Goal: Check status: Check status

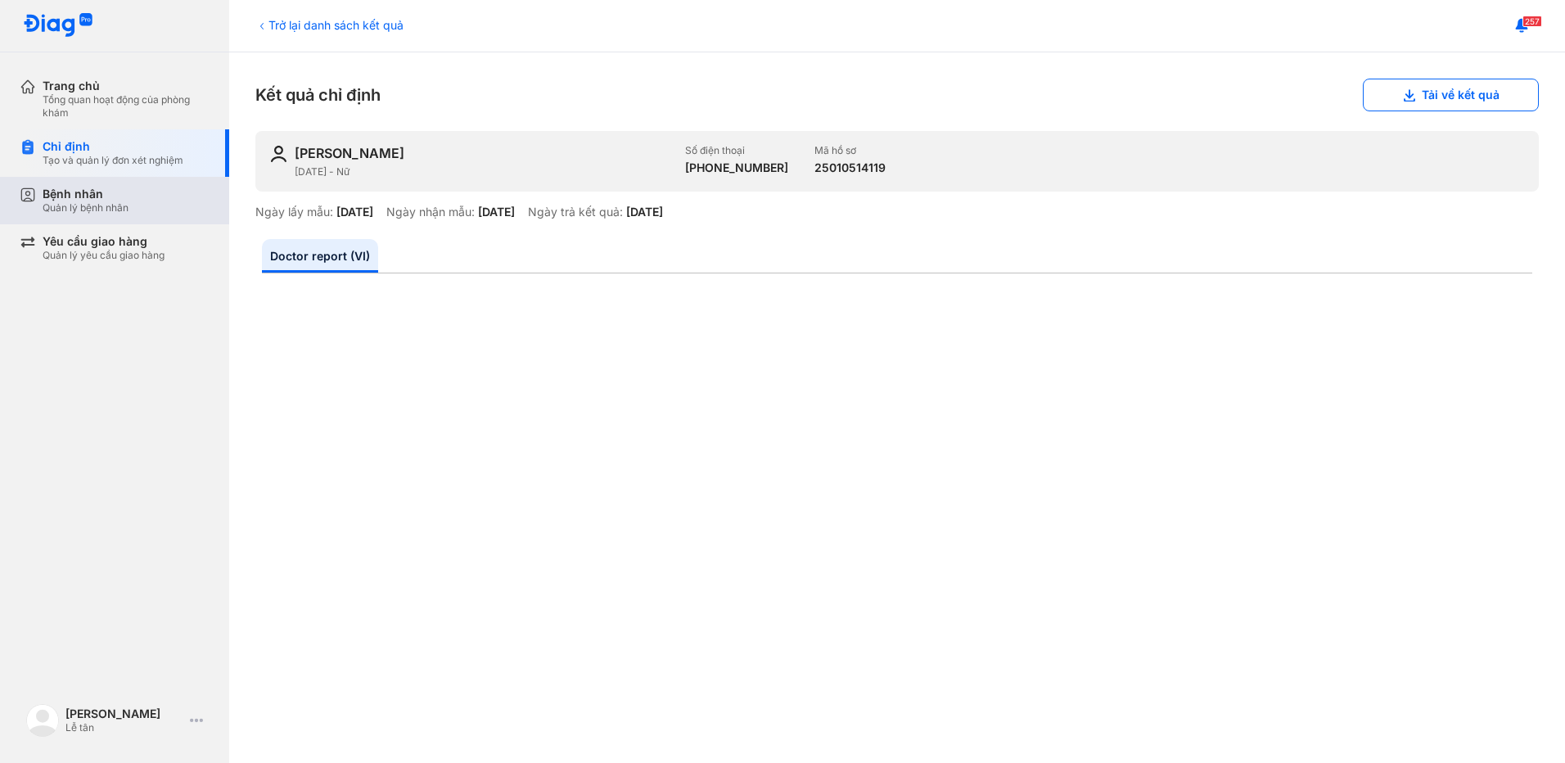
click at [82, 217] on div "Bệnh nhân Quản lý bệnh nhân" at bounding box center [125, 200] width 210 height 47
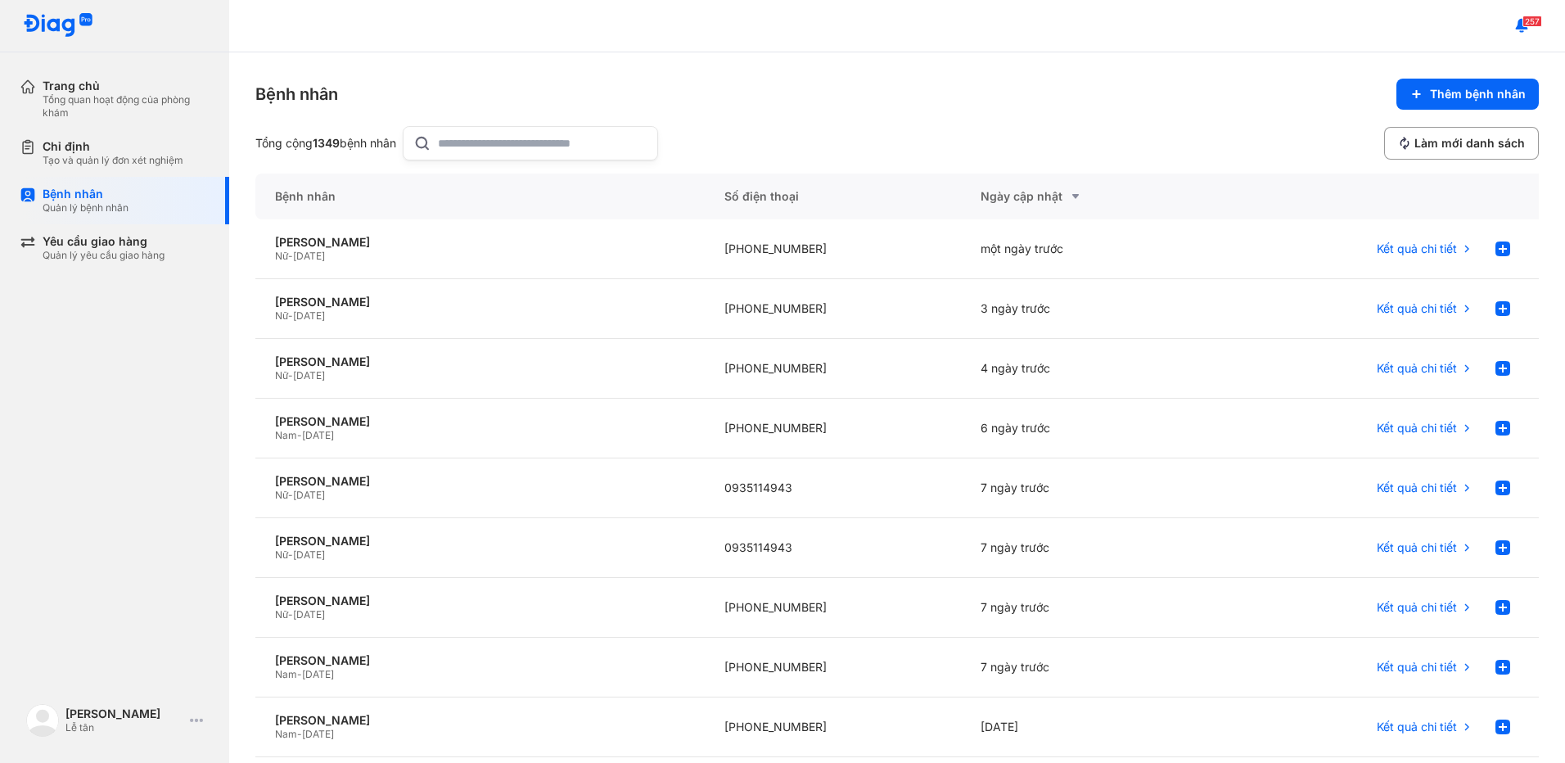
click at [492, 147] on input "text" at bounding box center [543, 143] width 210 height 33
type input "**********"
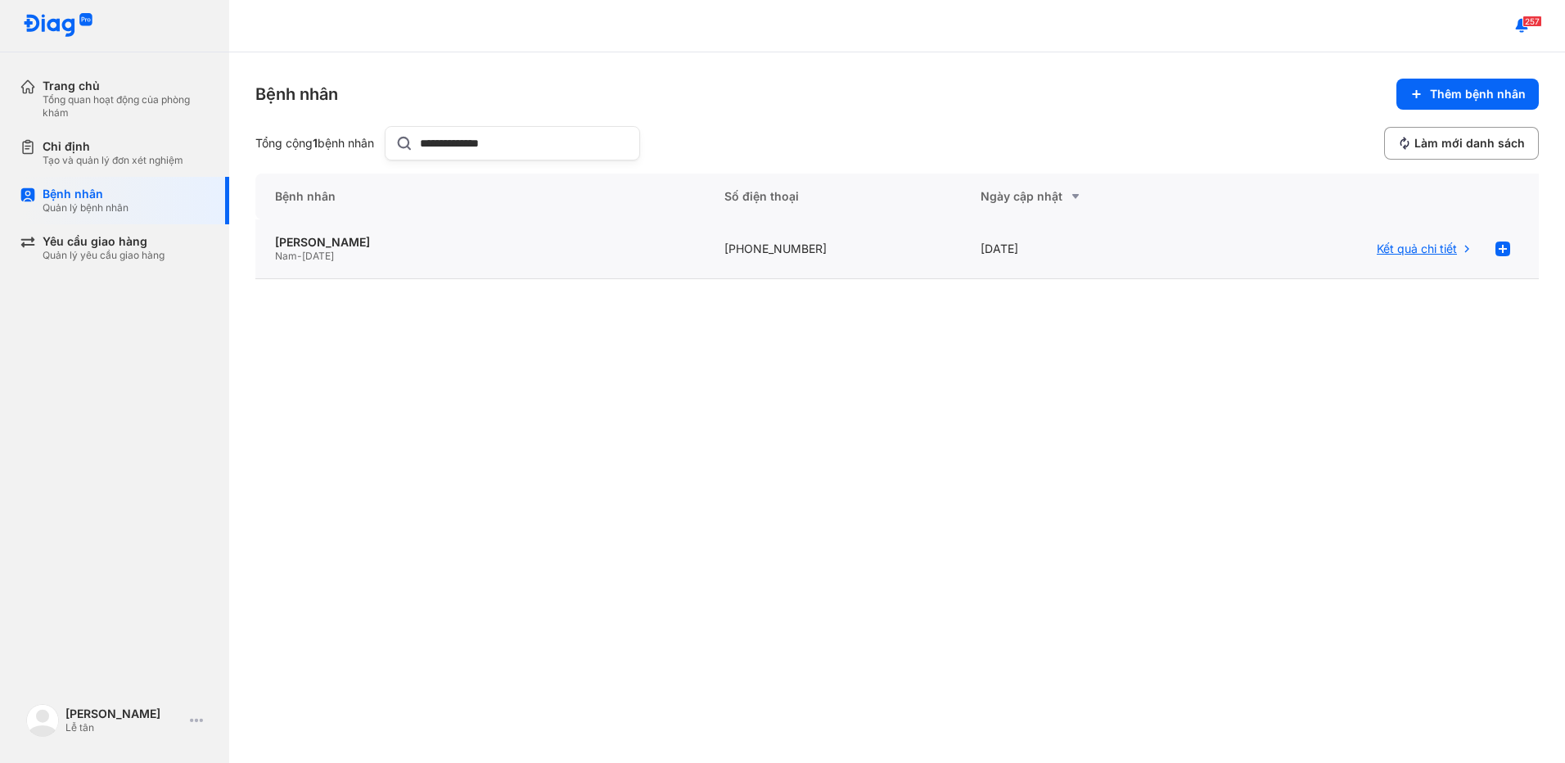
click at [1400, 244] on span "Kết quả chi tiết" at bounding box center [1417, 249] width 80 height 15
